Goal: Check status: Check status

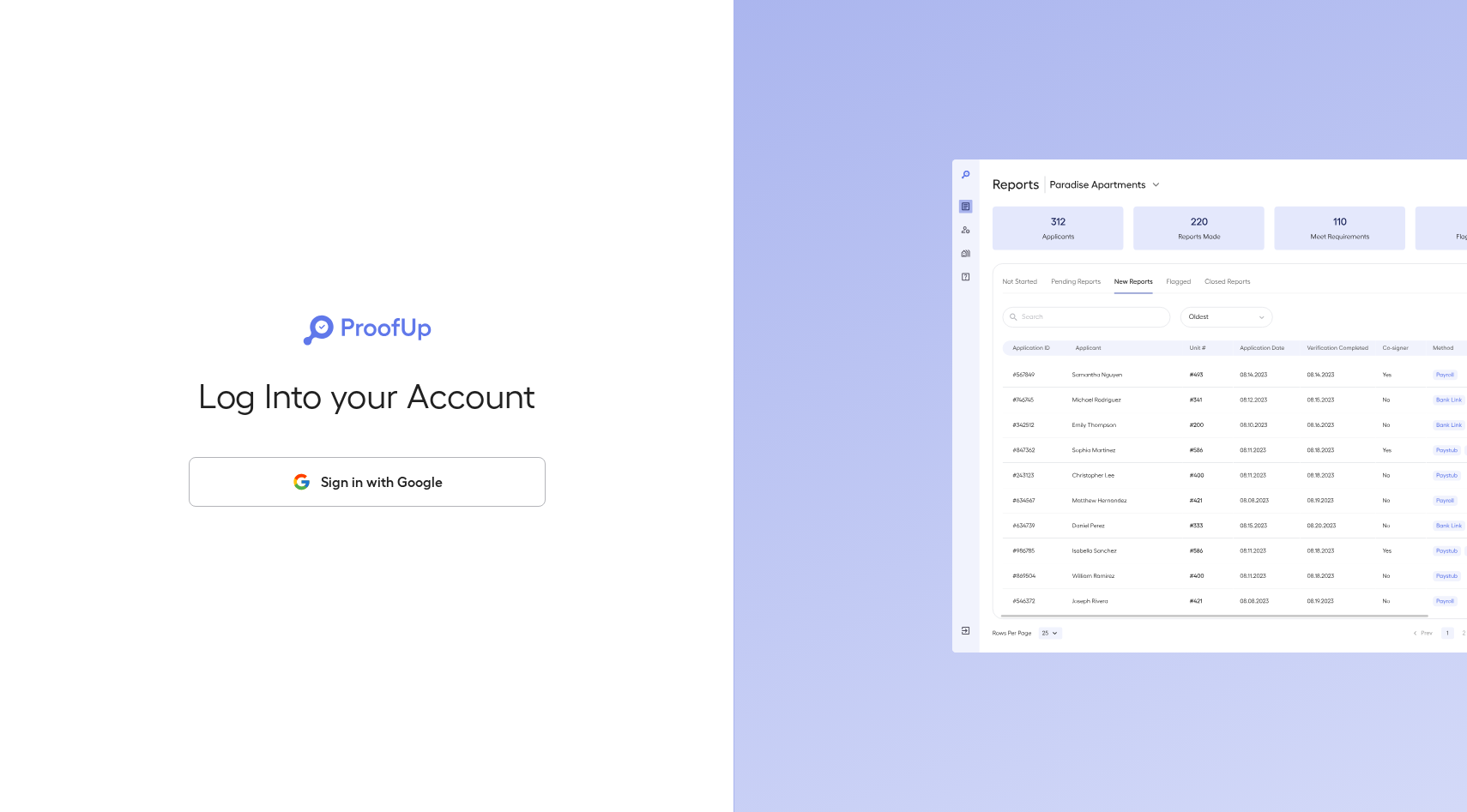
click at [351, 485] on button "Sign in with Google" at bounding box center [367, 482] width 357 height 50
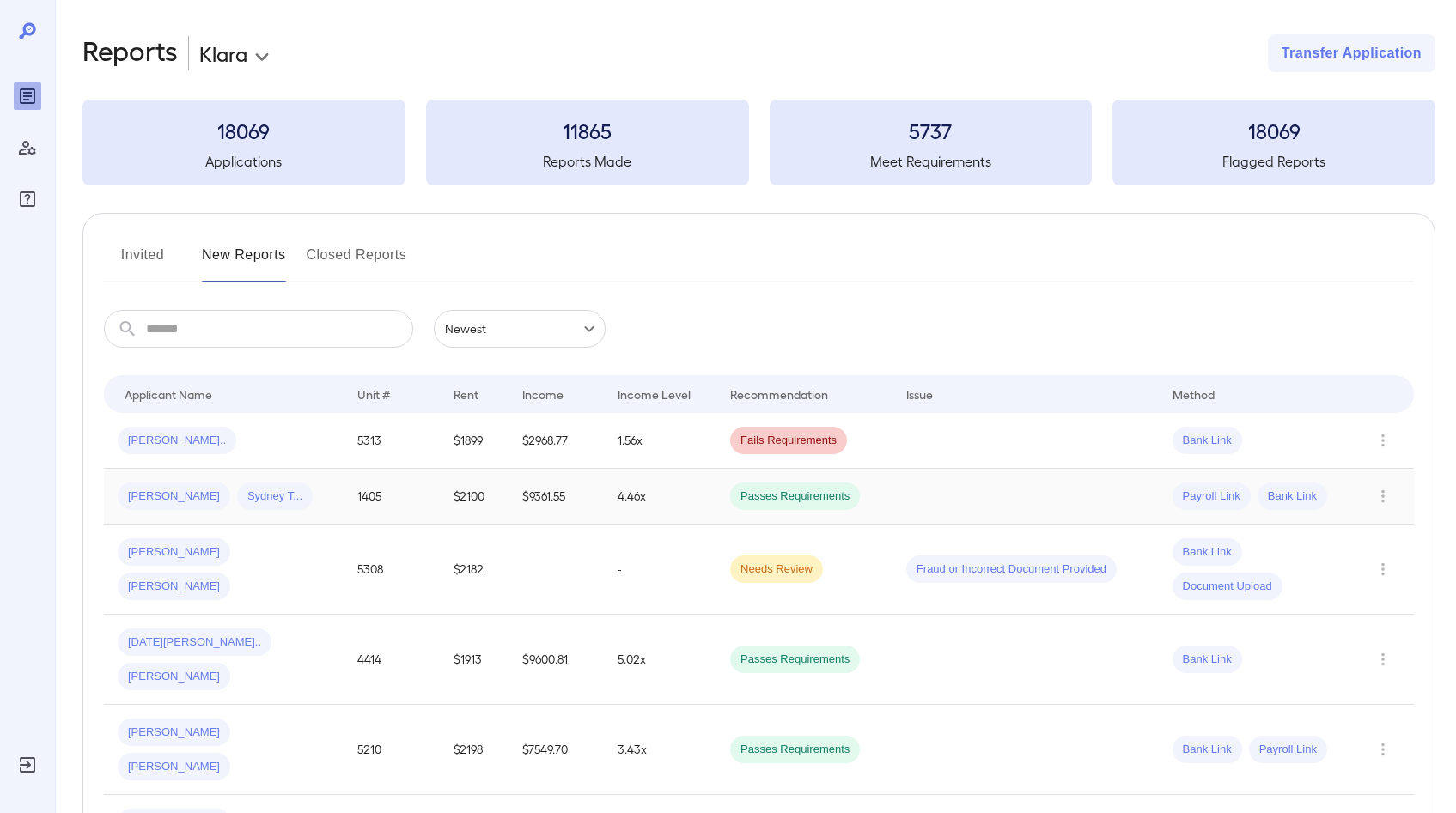
click at [323, 506] on div "Christopher C... Sydney T..." at bounding box center [223, 496] width 212 height 28
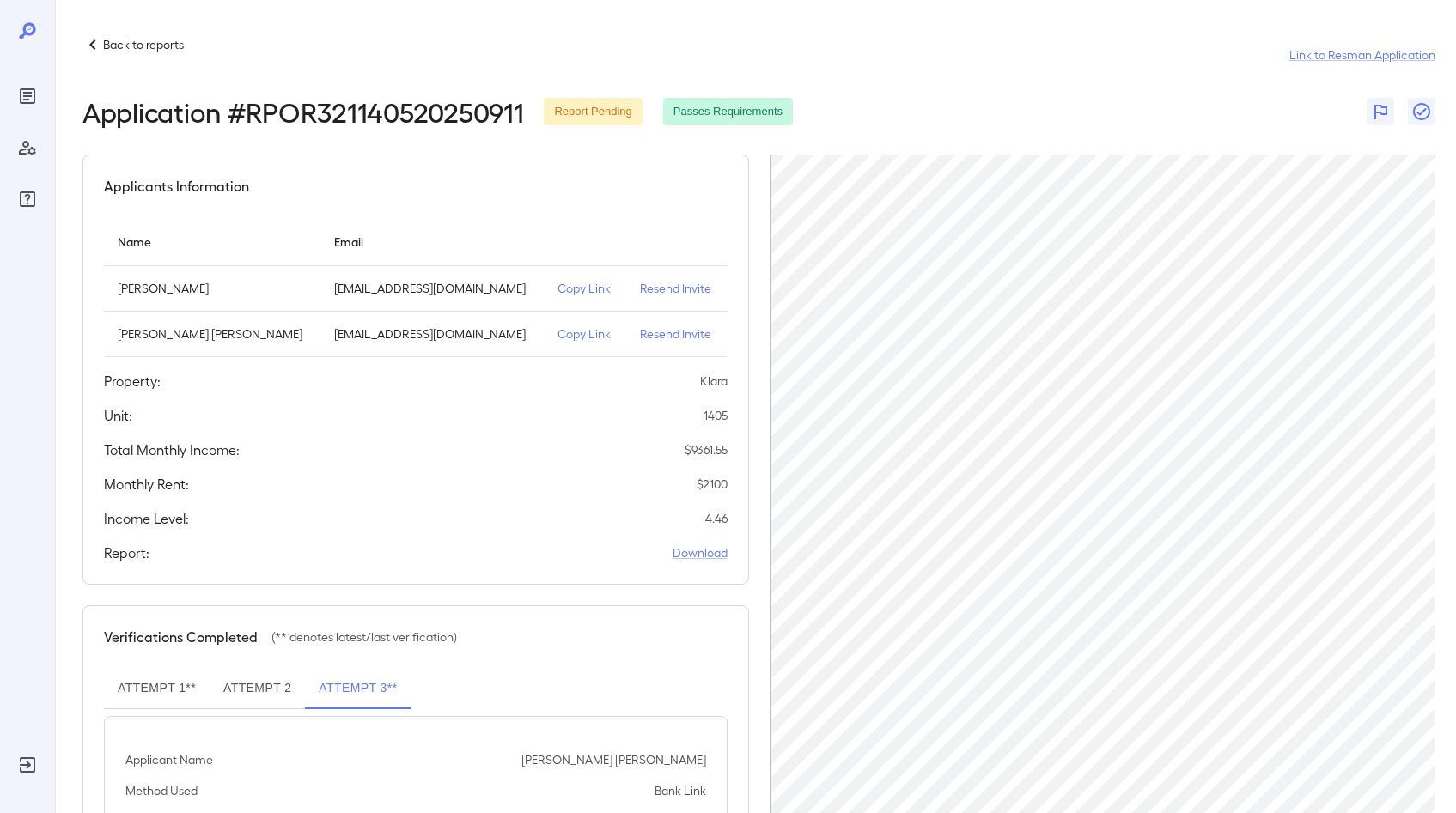
click at [113, 42] on p "Back to reports" at bounding box center [143, 44] width 81 height 17
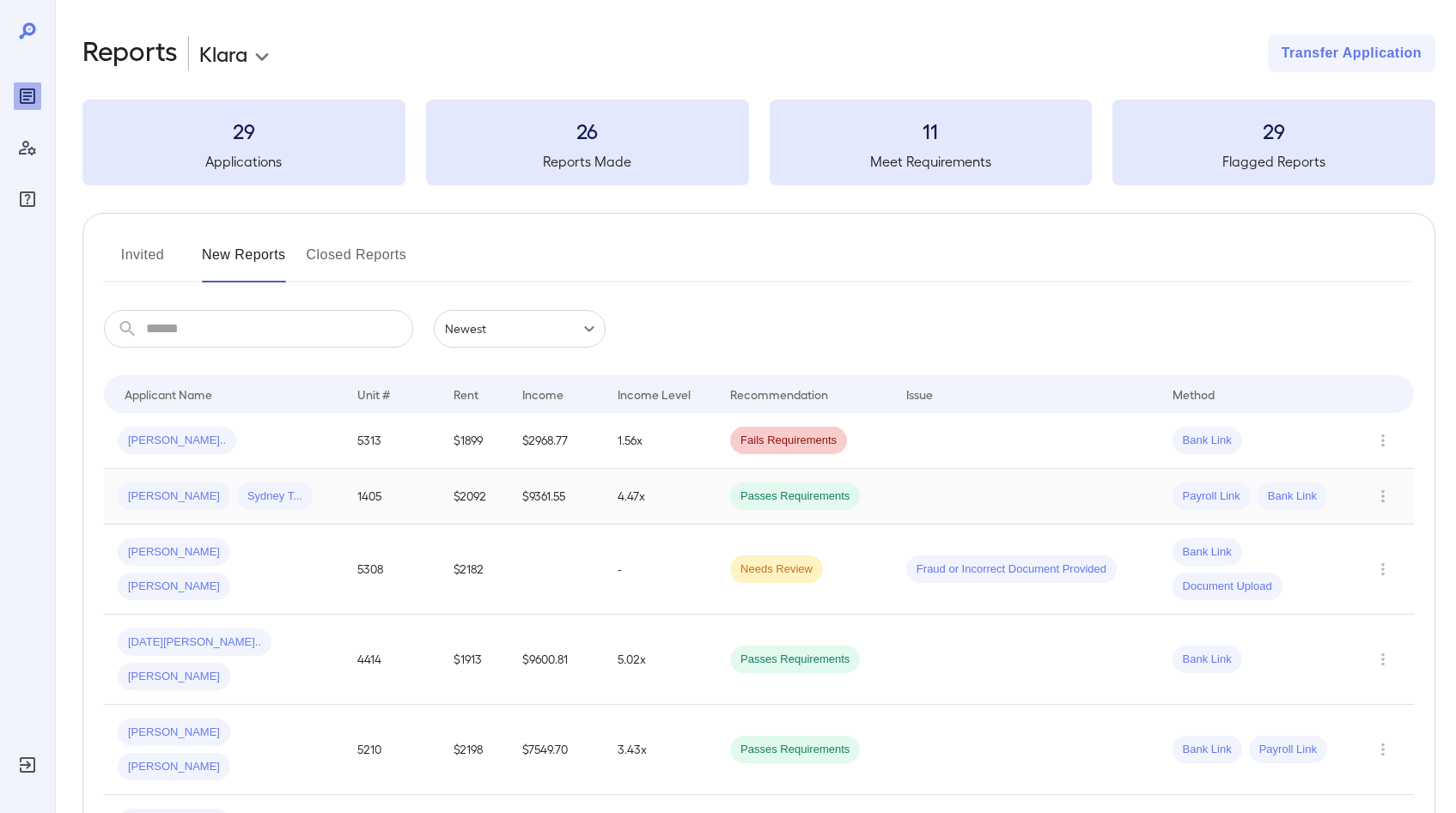
click at [401, 498] on td "1405" at bounding box center [392, 497] width 96 height 56
